Goal: Navigation & Orientation: Find specific page/section

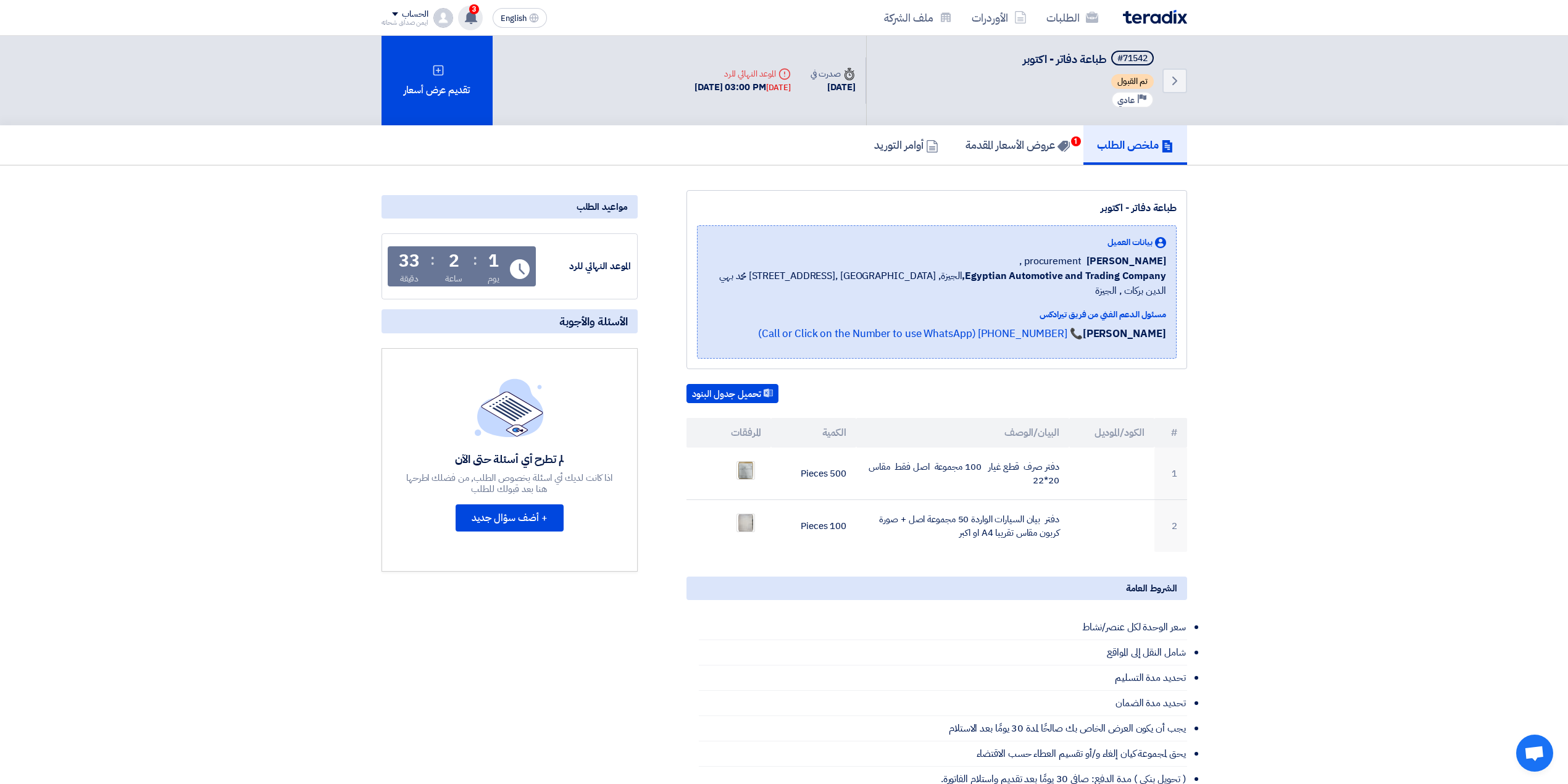
click at [477, 11] on span "3" at bounding box center [474, 9] width 10 height 10
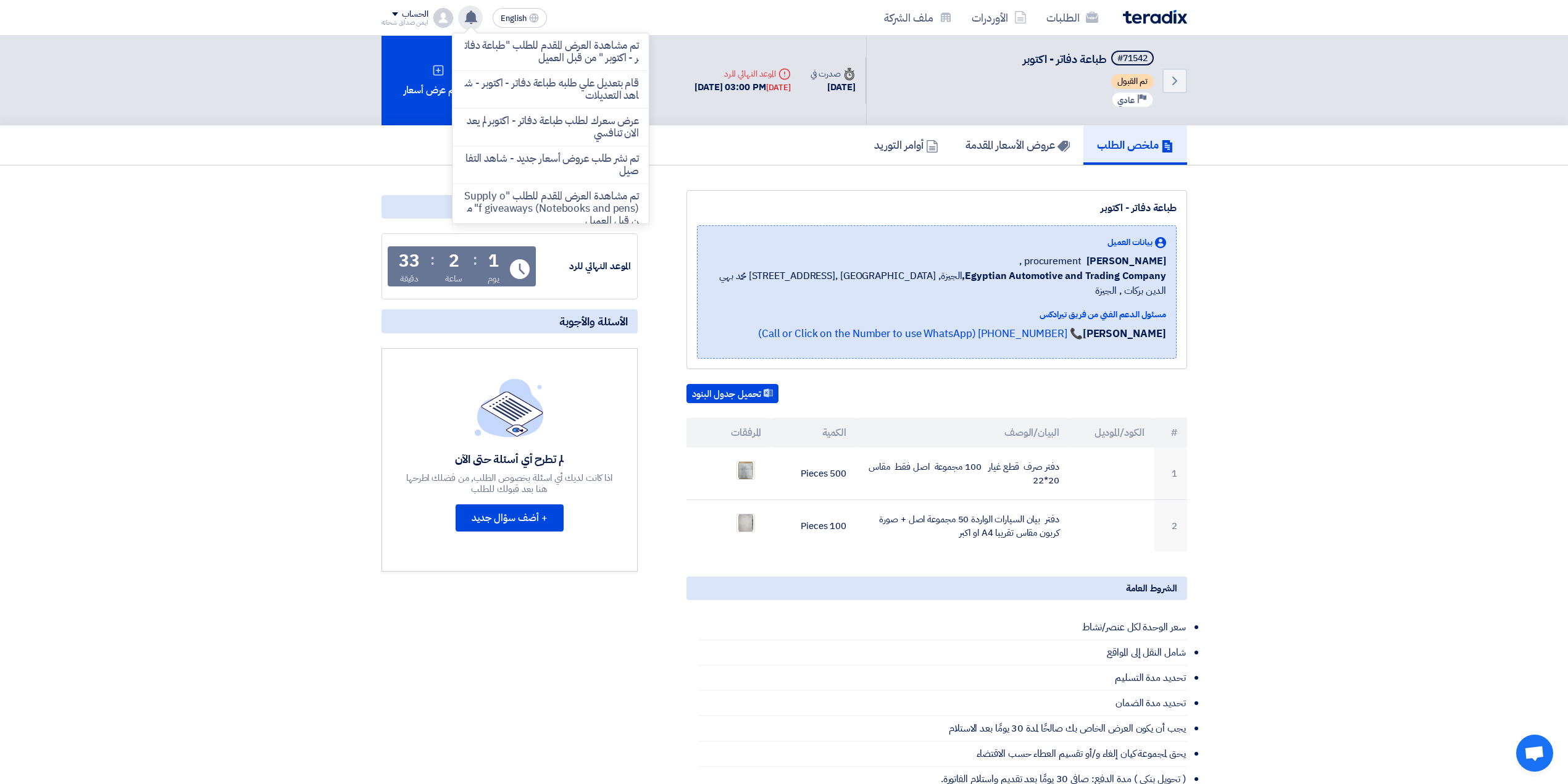
click at [467, 13] on icon at bounding box center [471, 17] width 14 height 14
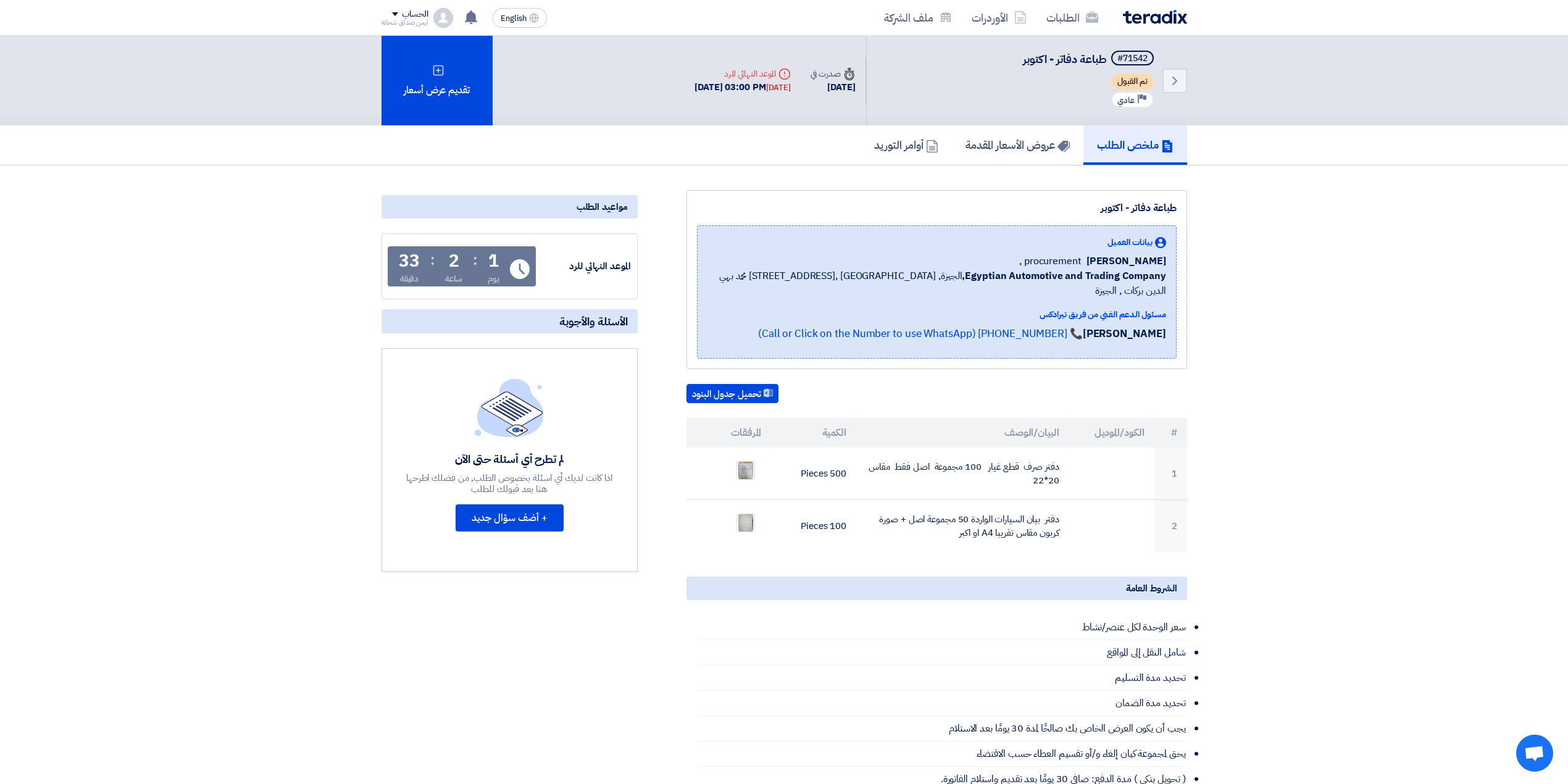
click at [1214, 346] on section "طباعة دفاتر - اكتوبر بيانات العميل [PERSON_NAME] procurement , Egyptian Automot…" at bounding box center [784, 615] width 1568 height 899
click at [1038, 119] on div "Back #71542 طباعة دفاتر - اكتوبر تم القبول Priority عادي" at bounding box center [1027, 80] width 321 height 90
click at [1043, 152] on link "عروض الأسعار المقدمة" at bounding box center [1017, 145] width 132 height 40
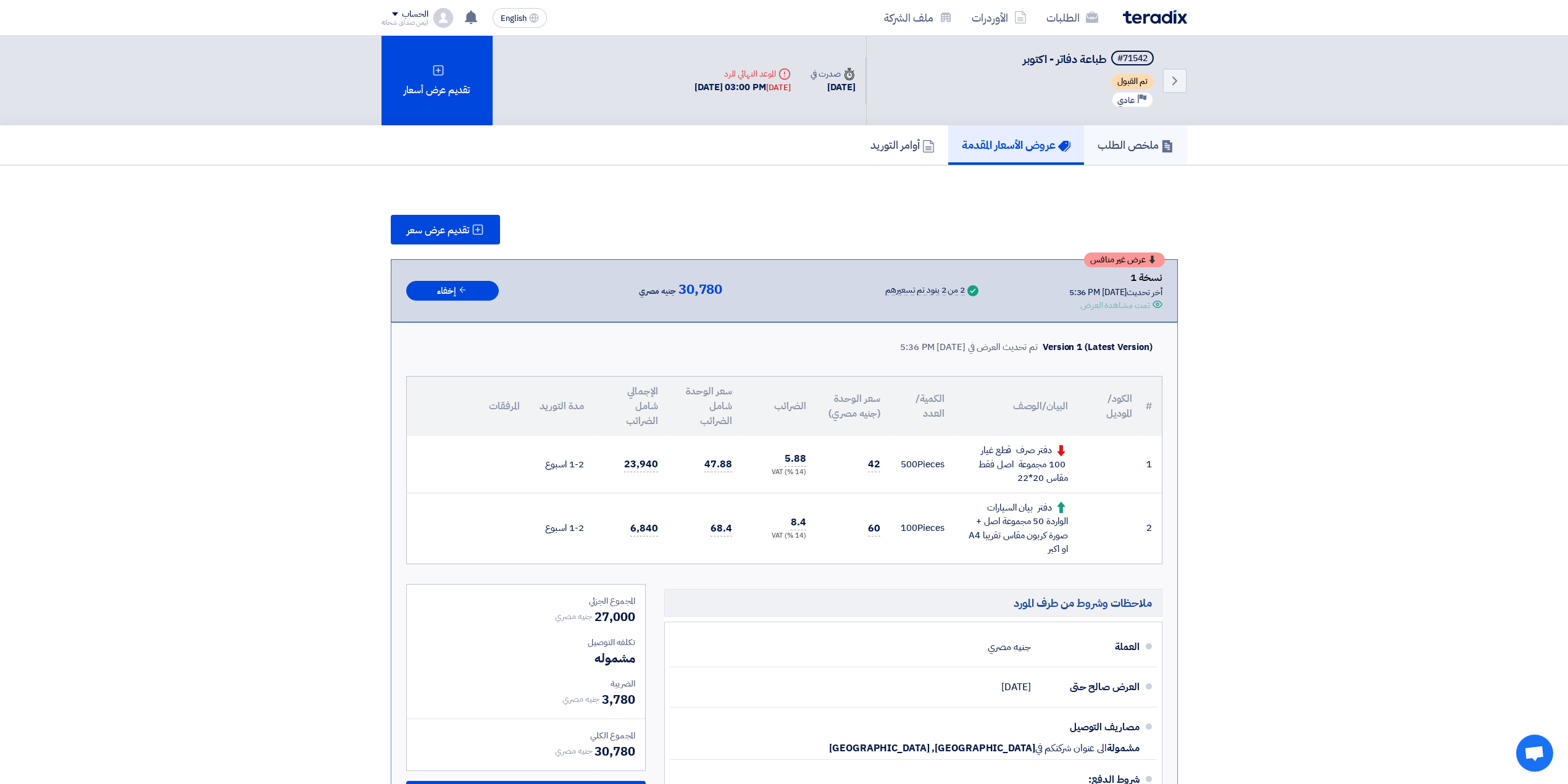
click at [1134, 133] on link "ملخص الطلب" at bounding box center [1136, 145] width 103 height 40
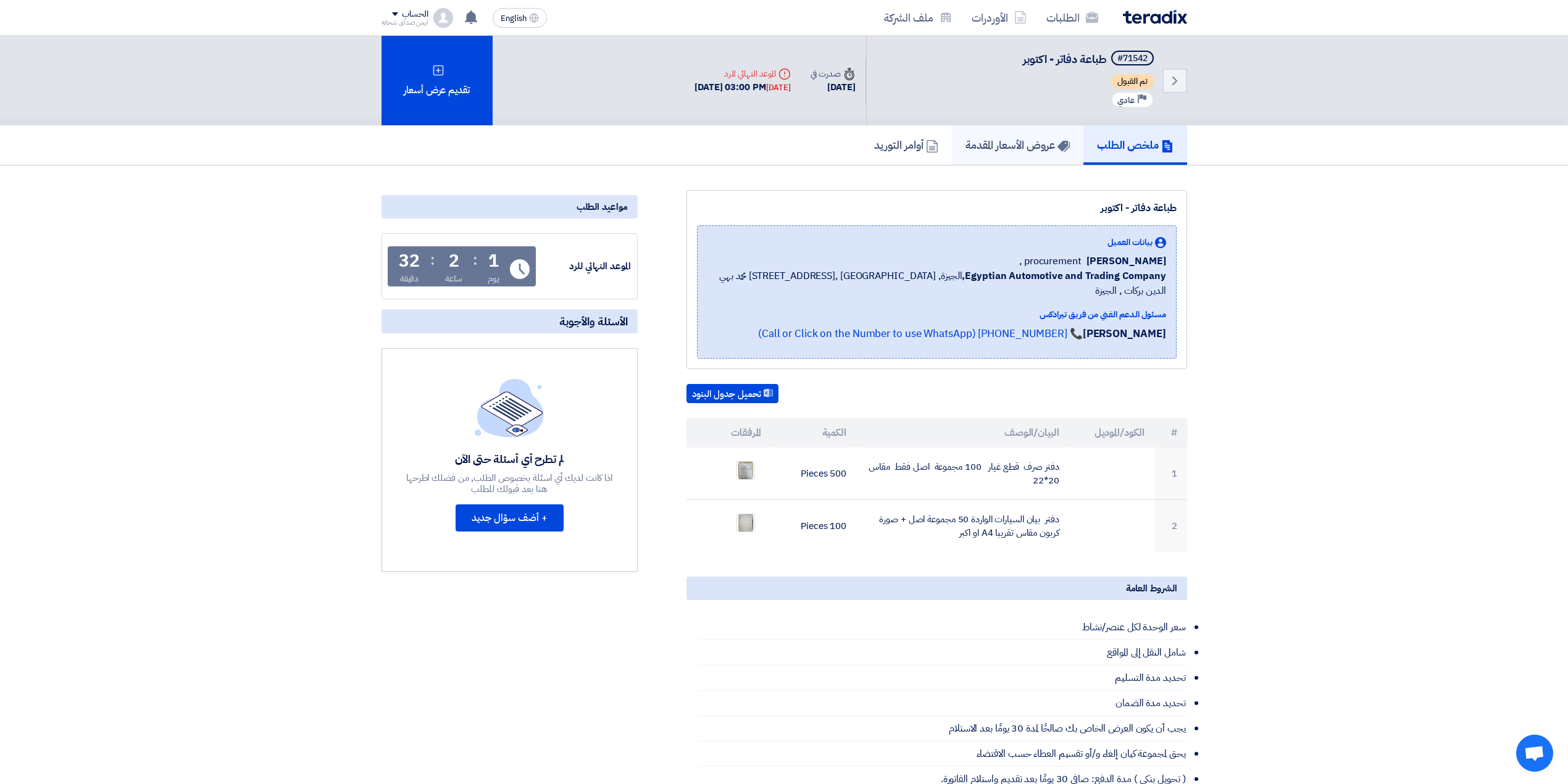
click at [1028, 149] on h5 "عروض الأسعار المقدمة" at bounding box center [1017, 145] width 105 height 14
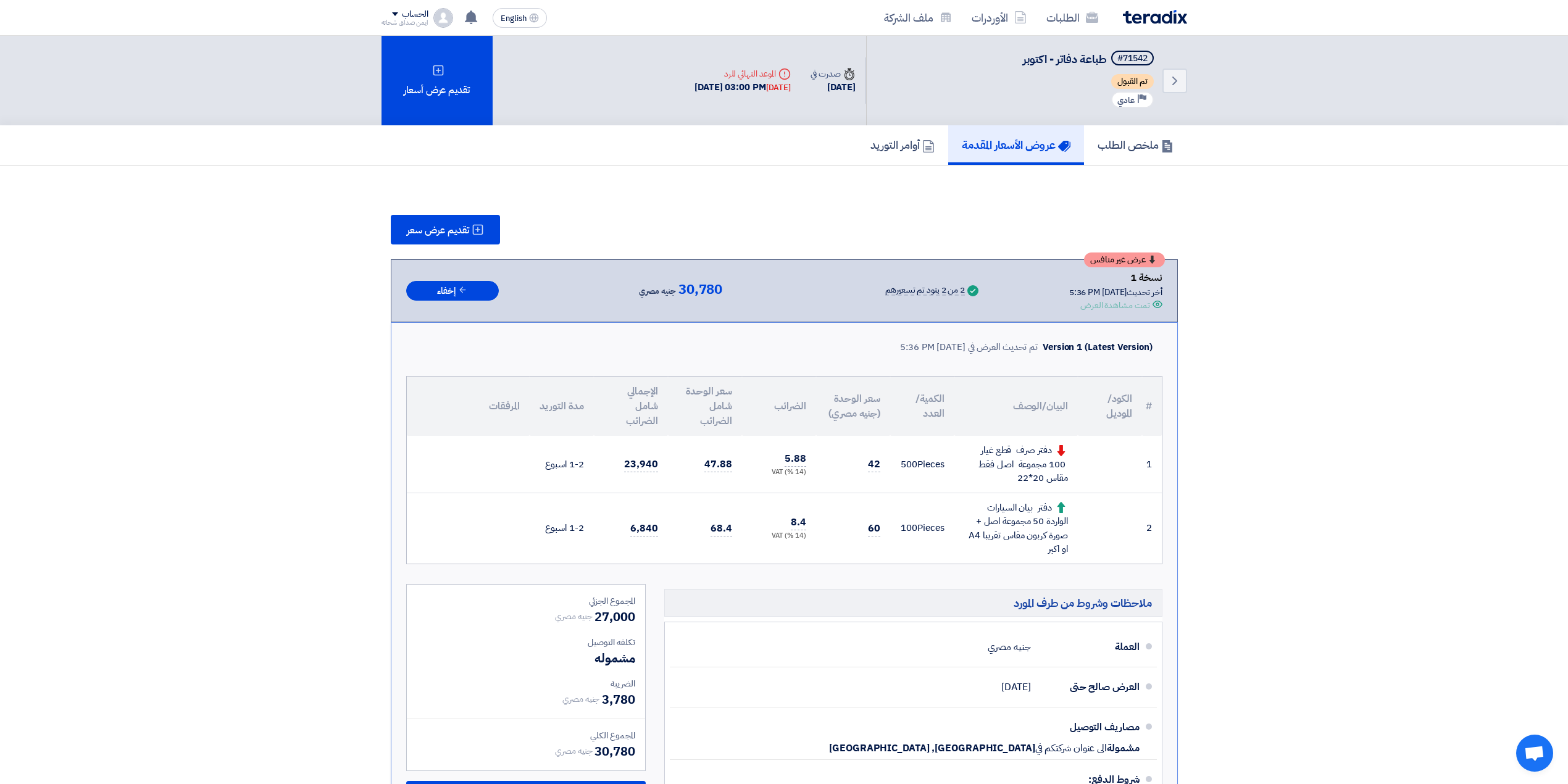
click at [1134, 19] on img at bounding box center [1155, 17] width 64 height 14
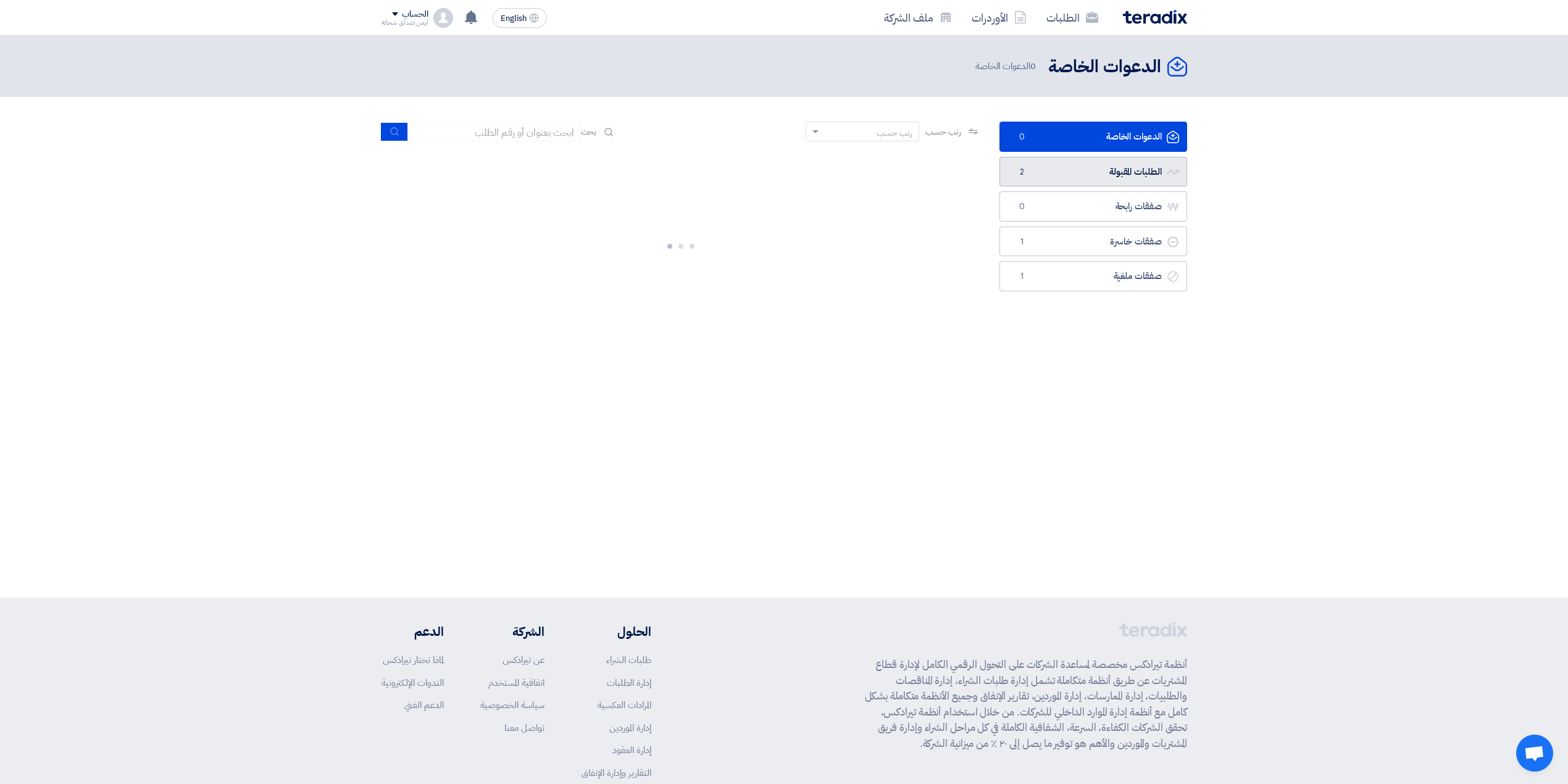
click at [1060, 184] on link "الطلبات المقبولة الطلبات المقبولة 2" at bounding box center [1093, 172] width 188 height 31
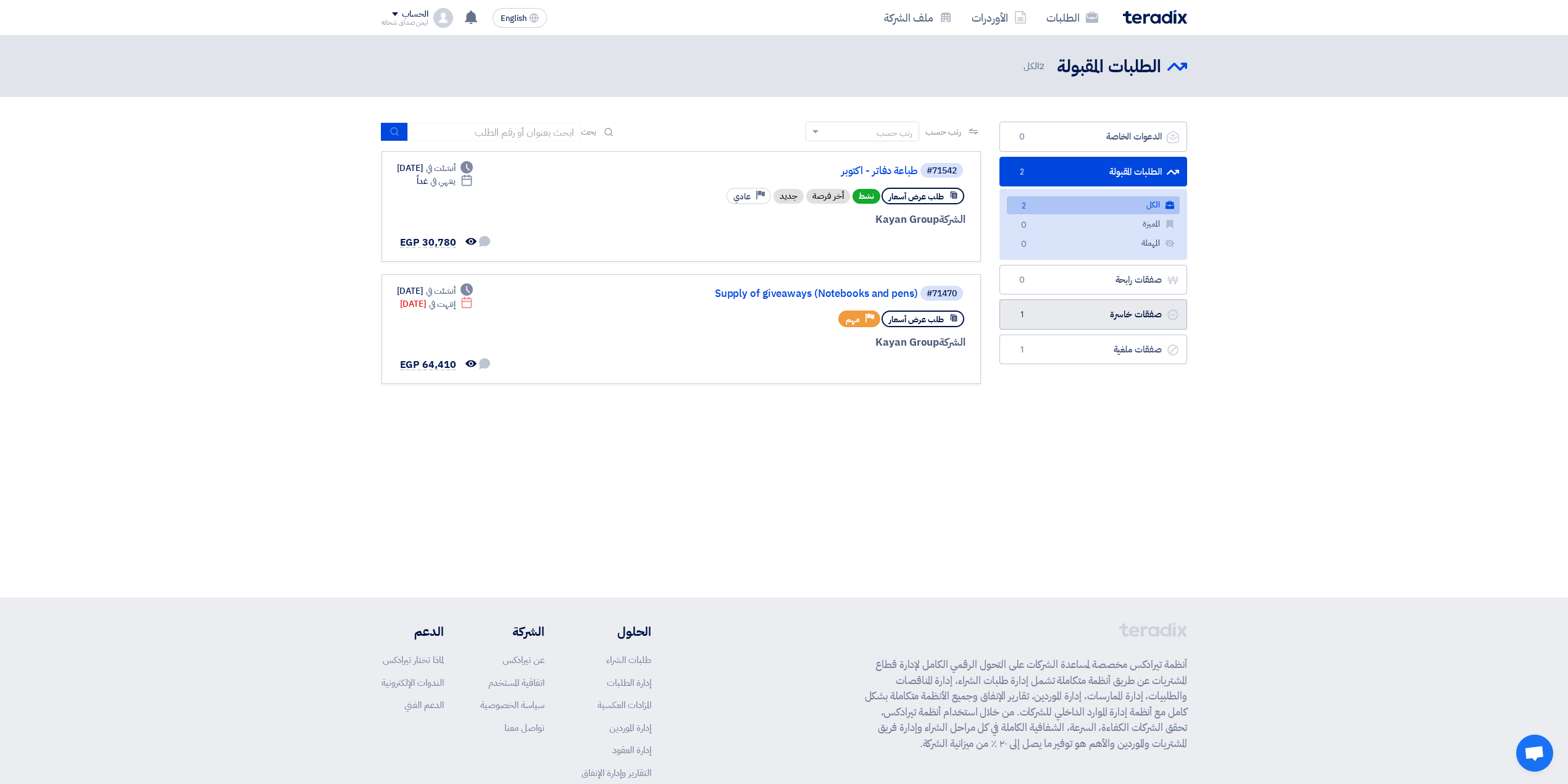
click at [1012, 313] on link "صفقات خاسرة صفقات خاسرة 1" at bounding box center [1093, 314] width 188 height 31
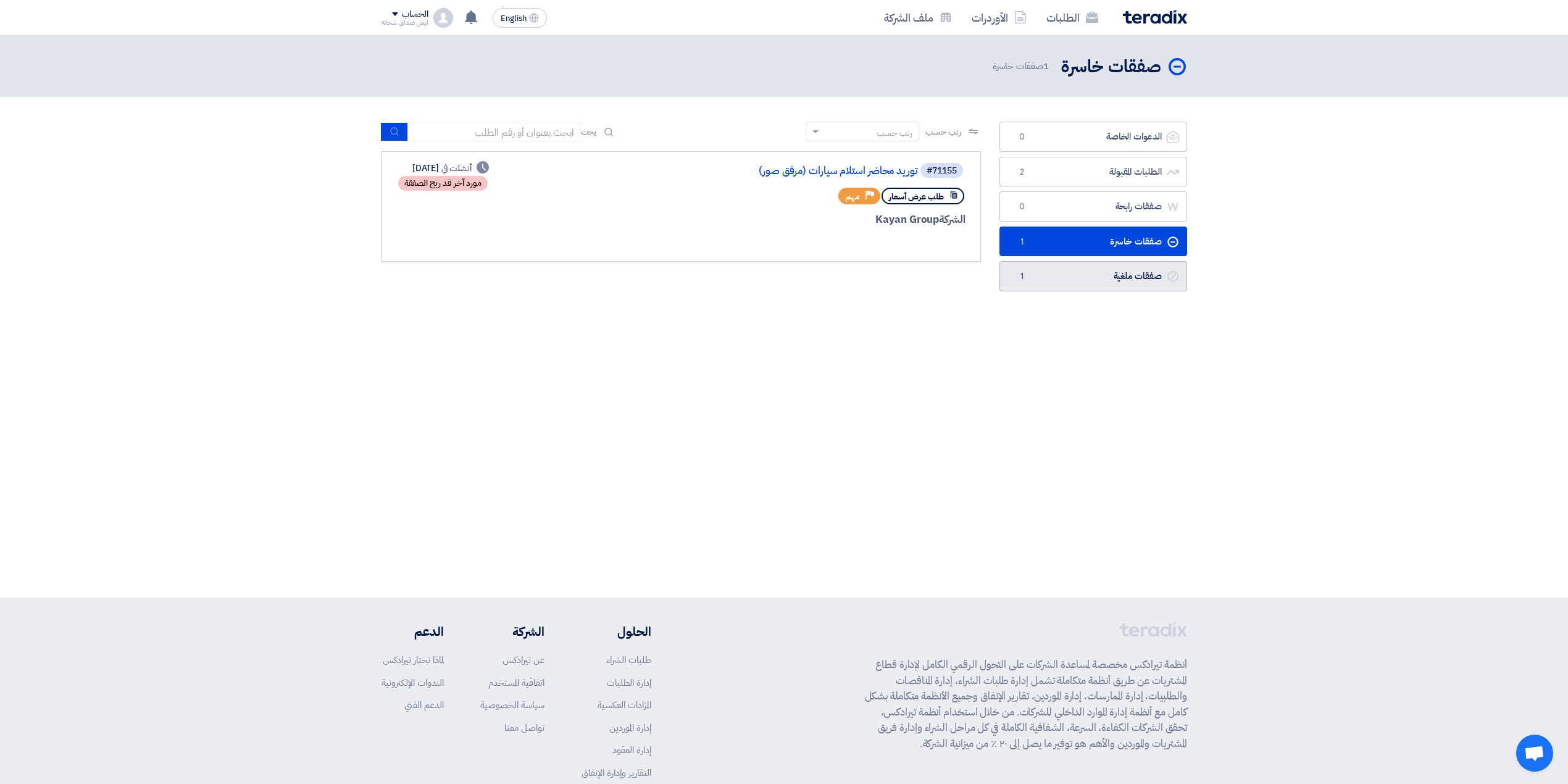
click at [1083, 279] on link "صفقات ملغية صفقات ملغية 1" at bounding box center [1093, 276] width 188 height 31
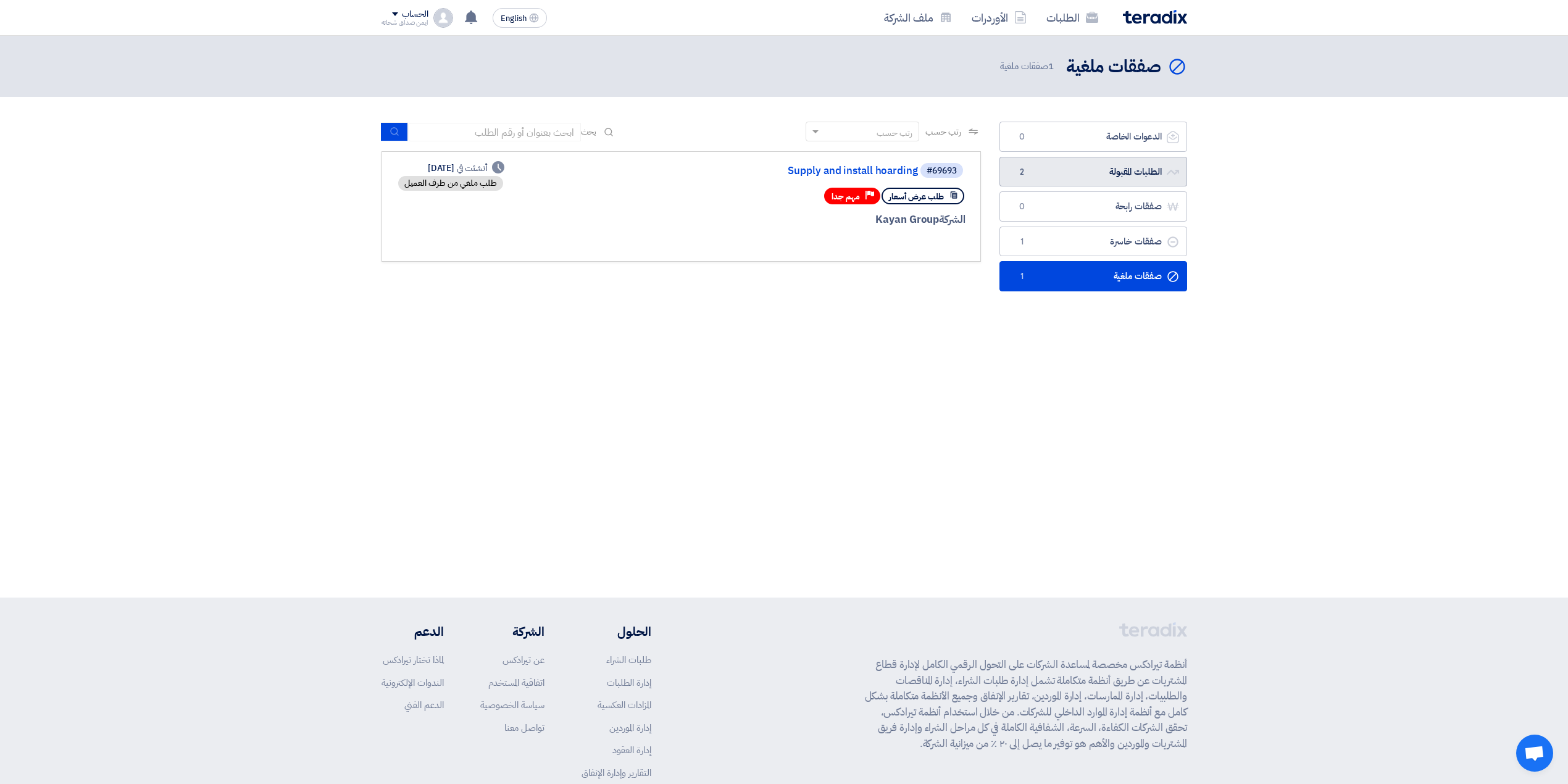
click at [1068, 174] on link "الطلبات المقبولة الطلبات المقبولة 2" at bounding box center [1093, 172] width 188 height 31
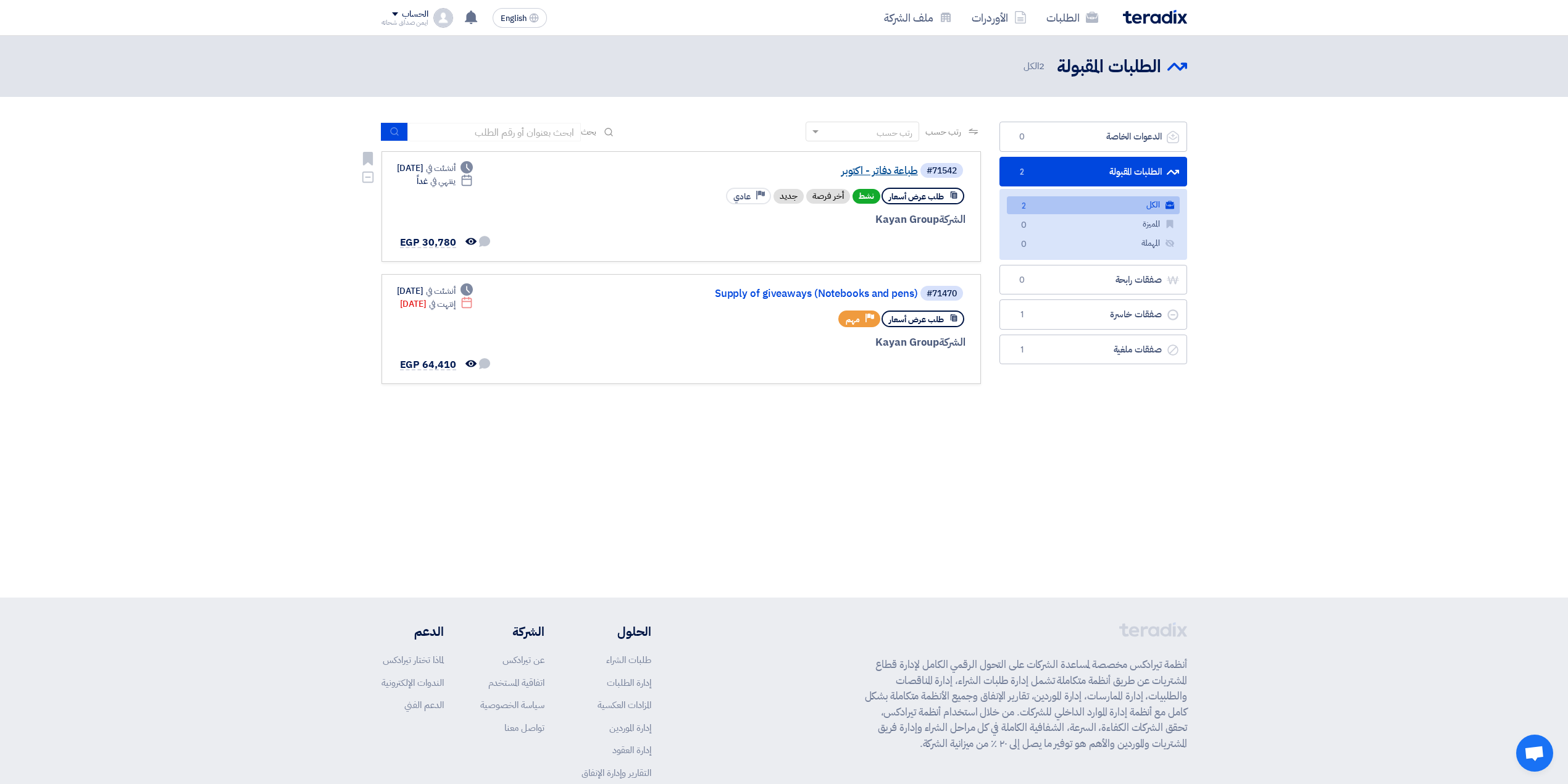
click at [883, 165] on link "طباعة دفاتر - اكتوبر" at bounding box center [795, 171] width 247 height 11
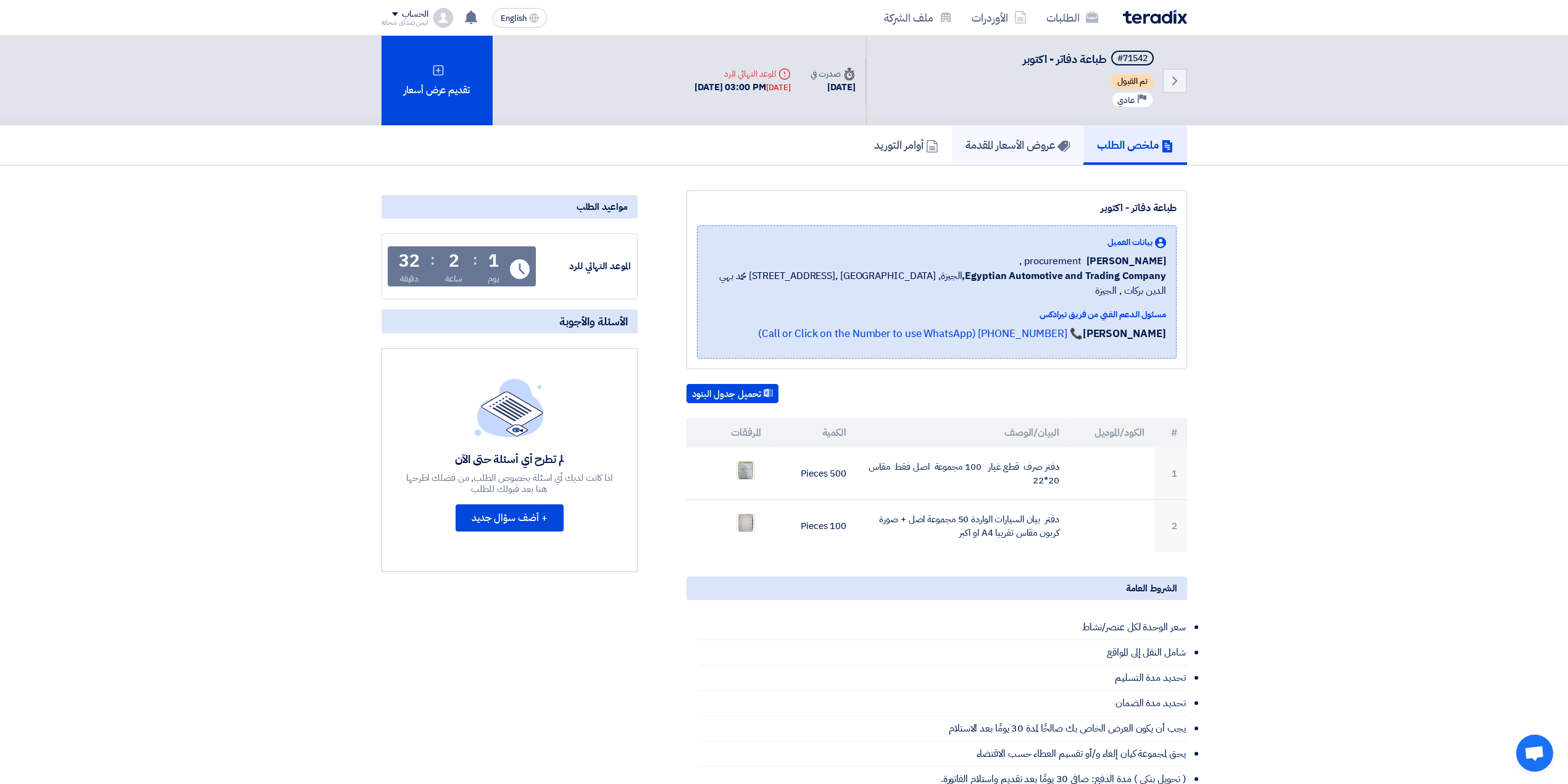
click at [1008, 142] on h5 "عروض الأسعار المقدمة" at bounding box center [1017, 145] width 105 height 14
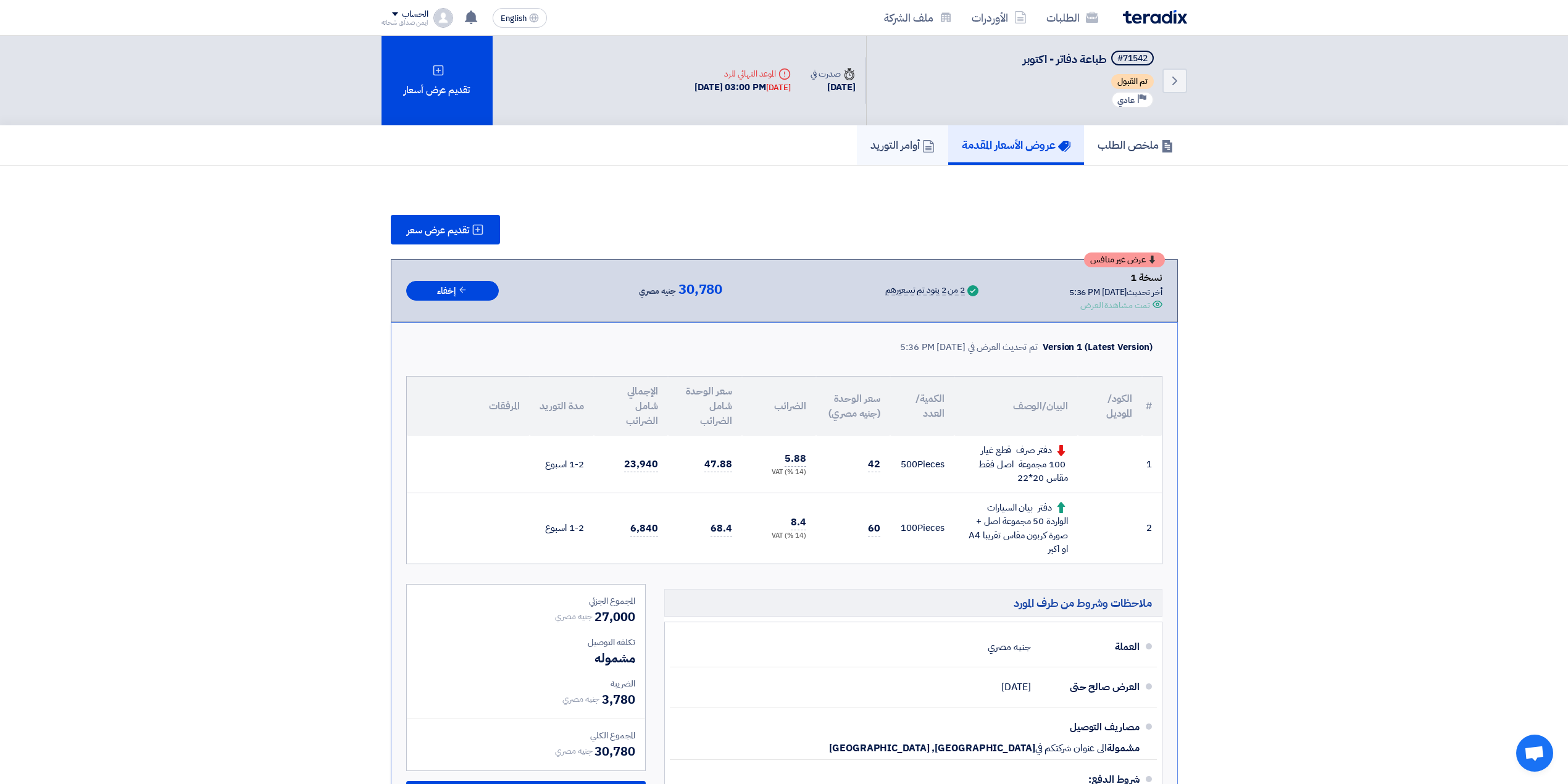
click at [910, 140] on h5 "أوامر التوريد" at bounding box center [902, 145] width 64 height 14
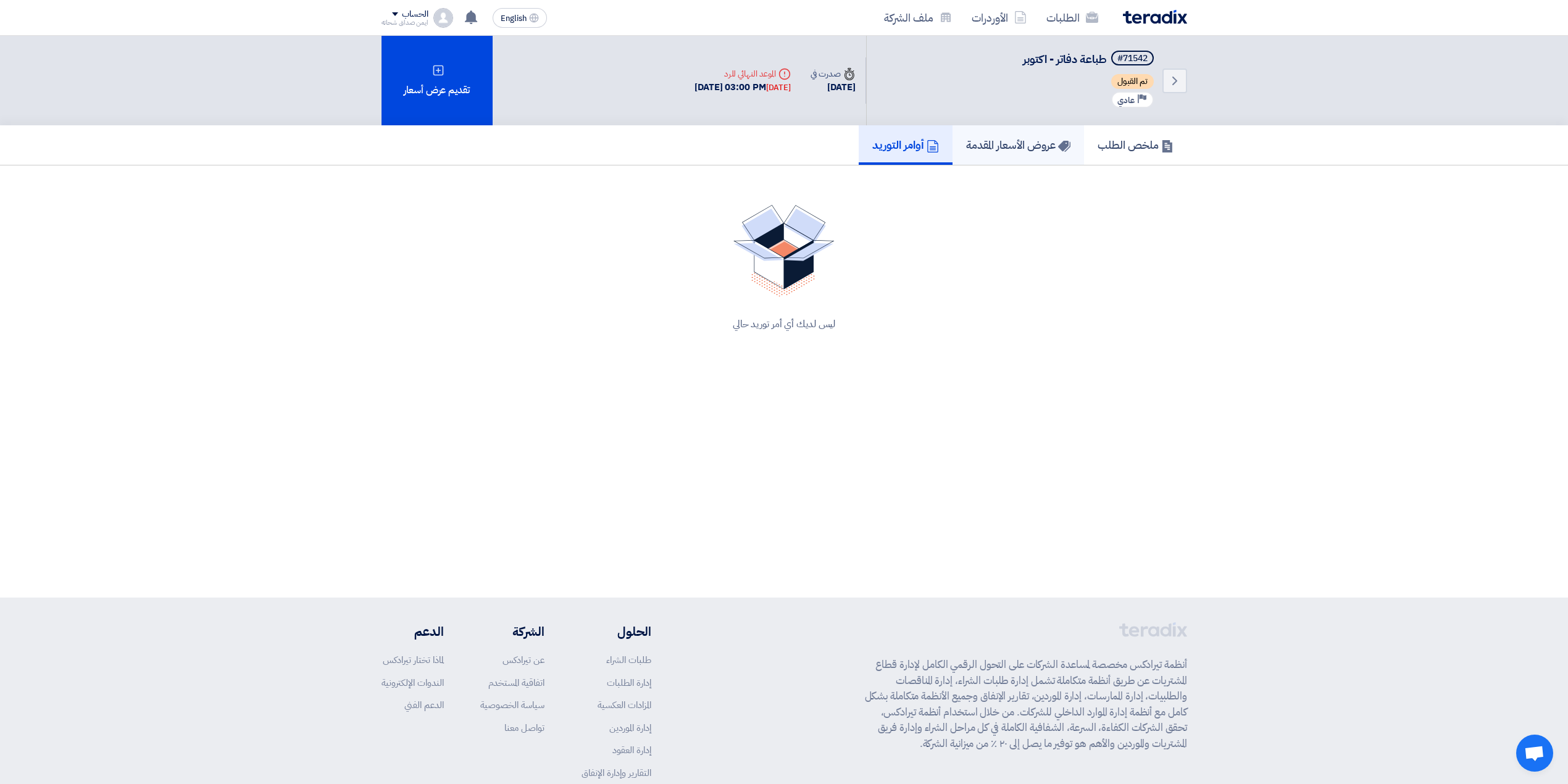
click at [977, 138] on h5 "عروض الأسعار المقدمة" at bounding box center [1018, 145] width 105 height 14
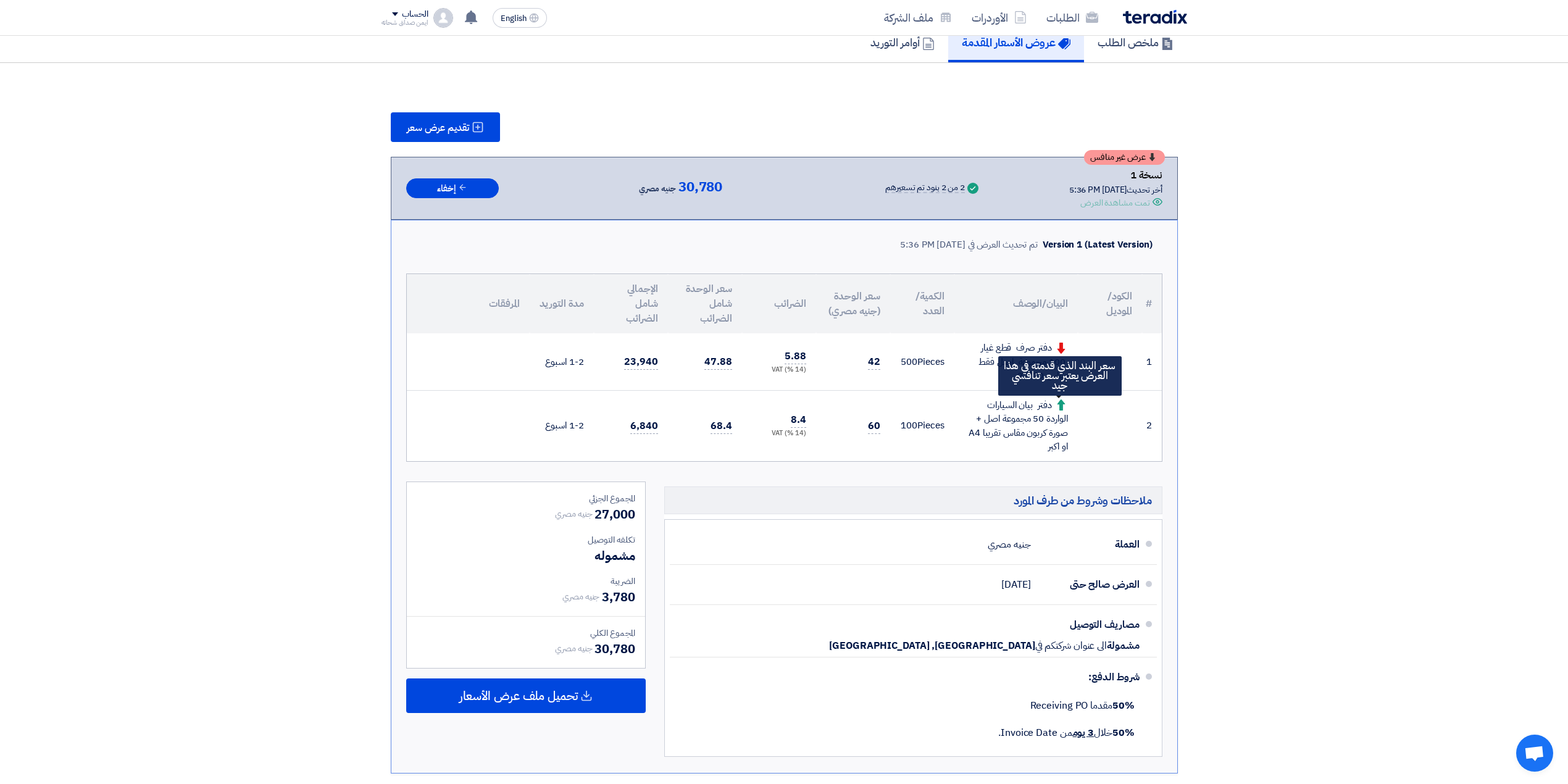
scroll to position [95, 0]
